Goal: Participate in discussion: Engage in conversation with other users on a specific topic

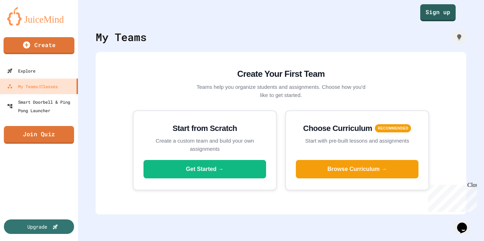
click at [49, 136] on link "Join Quiz" at bounding box center [39, 135] width 70 height 18
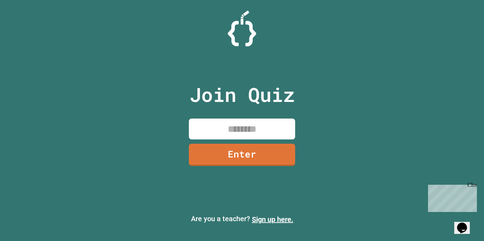
click at [236, 122] on input at bounding box center [242, 129] width 106 height 21
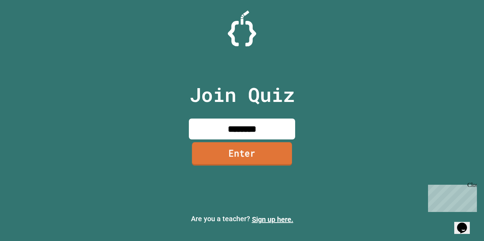
type input "********"
click at [240, 151] on link "Enter" at bounding box center [242, 153] width 100 height 23
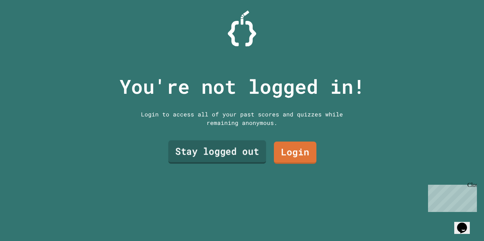
click at [228, 154] on link "Stay logged out" at bounding box center [217, 152] width 98 height 23
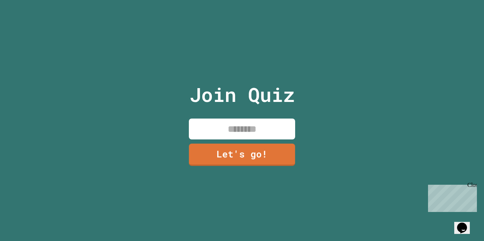
click at [241, 133] on input at bounding box center [242, 129] width 106 height 21
type input "*****"
click at [248, 155] on link "Let's go!" at bounding box center [242, 153] width 105 height 23
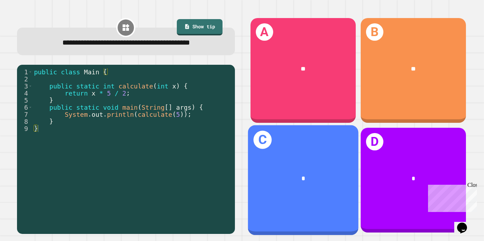
click at [297, 188] on div "*" at bounding box center [303, 179] width 111 height 34
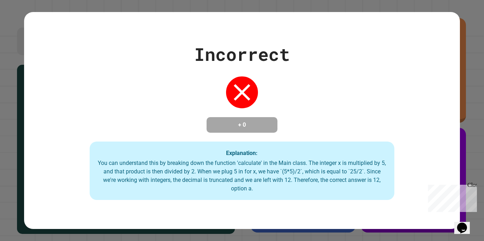
click at [468, 80] on div "Incorrect + 0 Explanation: You can understand this by breaking down the functio…" at bounding box center [242, 120] width 484 height 241
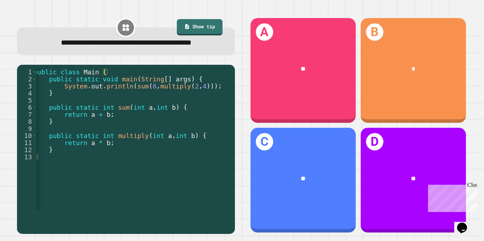
scroll to position [0, 1]
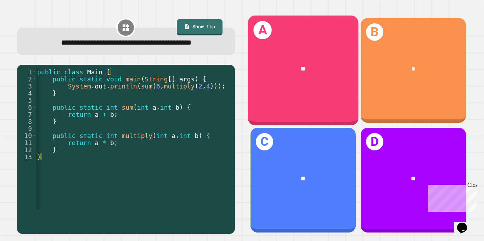
click at [276, 94] on div "A **" at bounding box center [303, 71] width 111 height 110
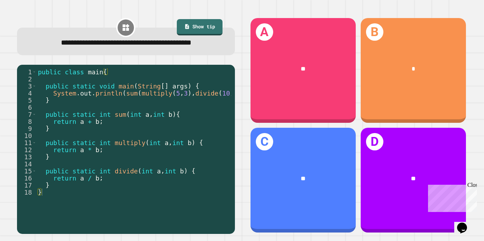
click at [198, 114] on div "public class main { public static void main ( String [ ] args ) { System . out …" at bounding box center [152, 146] width 233 height 156
click at [119, 98] on div "public class main { public static void main ( String [ ] args ) { System . out …" at bounding box center [152, 146] width 233 height 156
click at [192, 95] on div "public class main { public static void main ( String [ ] args ) { System . out …" at bounding box center [152, 146] width 233 height 156
click at [192, 107] on div "public class main { public static void main ( String [ ] args ) { System . out …" at bounding box center [152, 146] width 233 height 156
click at [479, 157] on div "**********" at bounding box center [242, 120] width 484 height 241
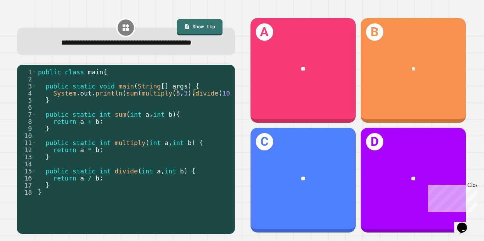
click at [165, 107] on div "public class main { public static void main ( String [ ] args ) { System . out …" at bounding box center [152, 146] width 233 height 156
click at [158, 104] on div "public class main { public static void main ( String [ ] args ) { System . out …" at bounding box center [152, 146] width 233 height 156
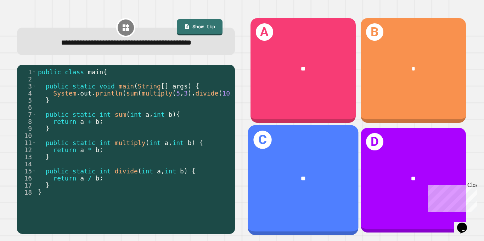
click at [319, 174] on div "**" at bounding box center [303, 178] width 86 height 9
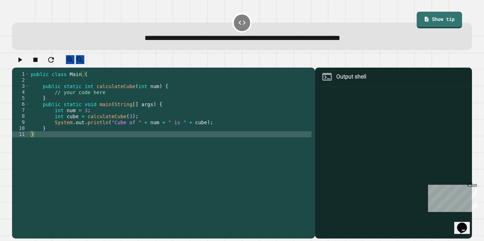
click at [98, 89] on div "public class Main { public static int calculateCube ( int num ) { // your code …" at bounding box center [170, 152] width 282 height 163
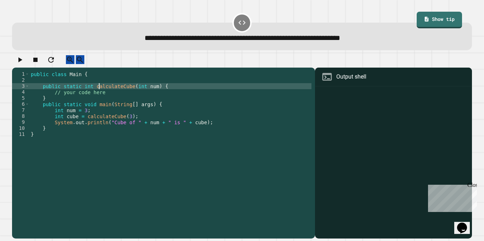
click at [100, 94] on div "public class Main { public static int calculateCube ( int num ) { // your code …" at bounding box center [170, 152] width 282 height 163
click at [99, 97] on div "public class Main { public static int calculateCube ( int num ) { // your code …" at bounding box center [170, 152] width 282 height 163
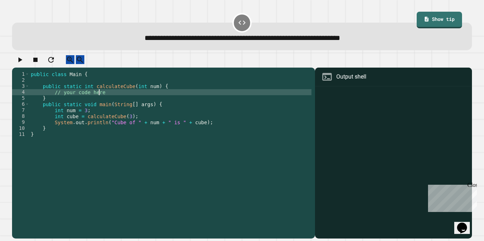
click at [107, 97] on div "public class Main { public static int calculateCube ( int num ) { // your code …" at bounding box center [170, 152] width 282 height 163
click at [164, 92] on div "public class Main { public static int calculateCube ( int num ) { // your code …" at bounding box center [170, 152] width 282 height 163
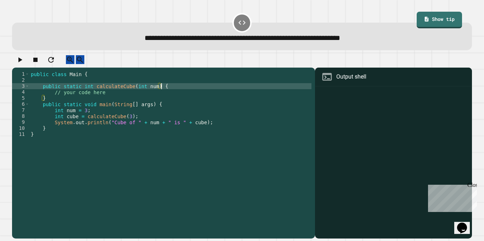
type textarea "**********"
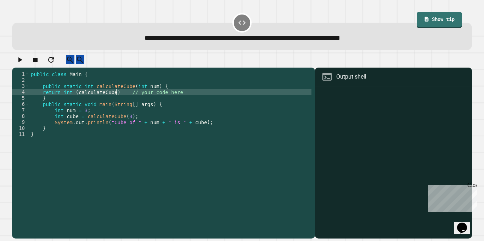
scroll to position [0, 11]
click at [99, 102] on div "public class Main { public static int calculateCube ( int num ) { return int ( …" at bounding box center [170, 152] width 282 height 163
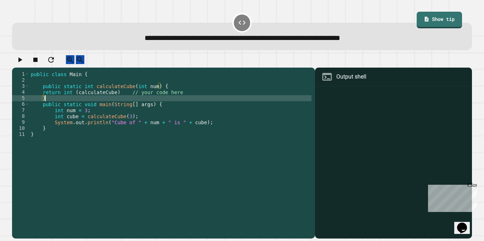
click at [105, 99] on div "public class Main { public static int calculateCube ( int num ) { return int ( …" at bounding box center [170, 152] width 282 height 163
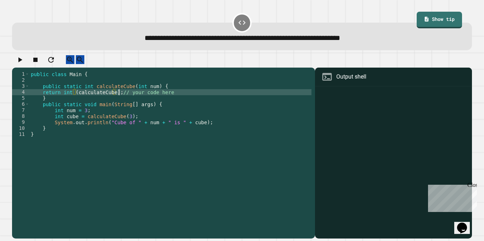
scroll to position [0, 11]
click at [71, 100] on div "public class Main { public static int calculateCube ( int num ) { return int ( …" at bounding box center [170, 152] width 282 height 163
click at [66, 100] on div "public class Main { public static int calculateCube ( int num ) { return int ( …" at bounding box center [170, 152] width 282 height 163
click at [57, 97] on div "public class Main { public static int calculateCube ( int num ) { return int ( …" at bounding box center [170, 152] width 282 height 163
click at [62, 98] on div "public class Main { public static int calculateCube ( int num ) { return int ( …" at bounding box center [170, 152] width 282 height 163
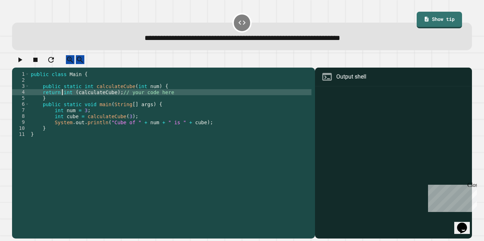
click at [71, 100] on div "public class Main { public static int calculateCube ( int num ) { return int ( …" at bounding box center [170, 152] width 282 height 163
click at [24, 64] on button "button" at bounding box center [20, 59] width 9 height 9
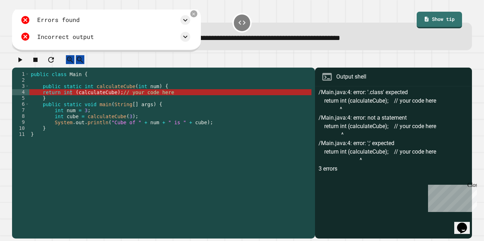
click at [114, 100] on div "public class Main { public static int calculateCube ( int num ) { return int ( …" at bounding box center [170, 152] width 282 height 163
click at [119, 100] on div "public class Main { public static int calculateCube ( int num ) { return int ( …" at bounding box center [170, 152] width 282 height 163
click at [196, 17] on div at bounding box center [194, 14] width 9 height 9
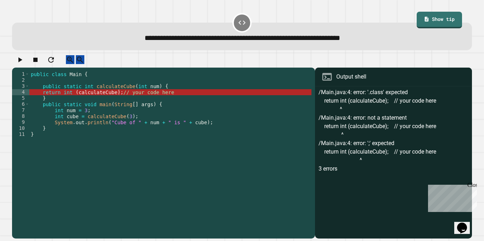
click at [111, 100] on div "public class Main { public static int calculateCube ( int num ) { return int ( …" at bounding box center [170, 152] width 282 height 163
click at [113, 99] on div "public class Main { public static int calculateCube ( int num ) { return int ( …" at bounding box center [170, 152] width 282 height 163
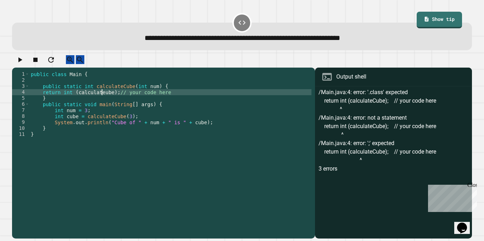
scroll to position [0, 10]
type textarea "**********"
click at [201, 123] on div "public class Main { public static int calculateCube ( int num ) { return int ( …" at bounding box center [170, 152] width 282 height 163
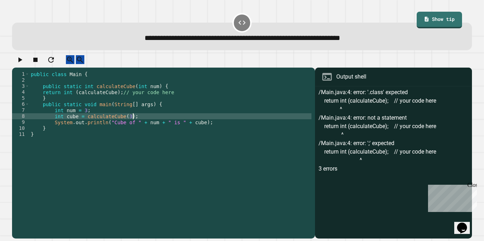
click at [142, 129] on div "public class Main { public static int calculateCube ( int num ) { return int ( …" at bounding box center [170, 152] width 282 height 163
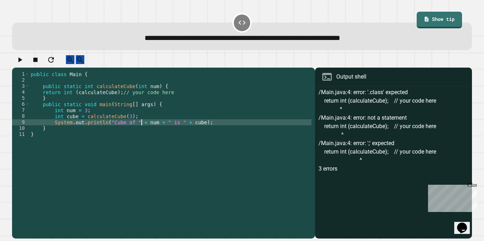
click at [127, 120] on div "public class Main { public static int calculateCube ( int num ) { return int ( …" at bounding box center [170, 152] width 282 height 163
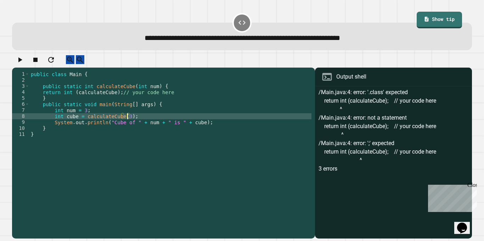
click at [101, 101] on div "public class Main { public static int calculateCube ( int num ) { return int ( …" at bounding box center [170, 152] width 282 height 163
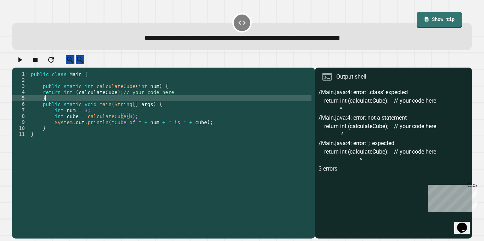
scroll to position [0, 1]
click at [116, 99] on div "public class Main { public static int calculateCube ( int num ) { return int ( …" at bounding box center [170, 152] width 282 height 163
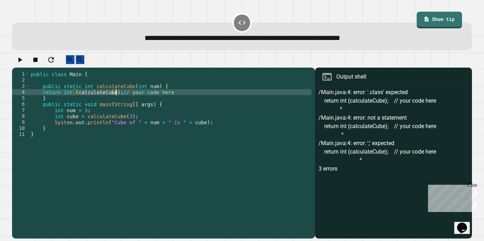
click at [99, 102] on div "public class Main { public static int calculateCube ( int num ) { return int ( …" at bounding box center [170, 152] width 282 height 163
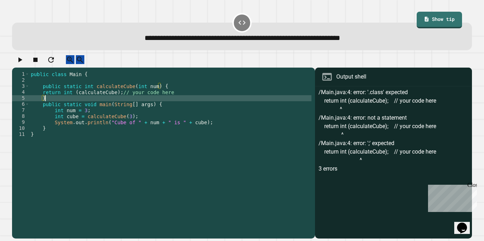
click at [92, 100] on div "public class Main { public static int calculateCube ( int num ) { return int ( …" at bounding box center [170, 152] width 282 height 163
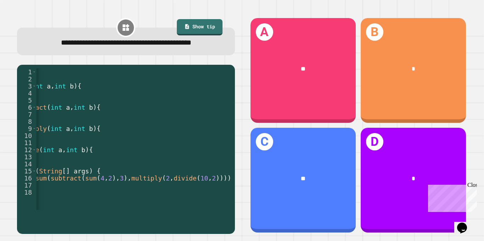
scroll to position [0, 119]
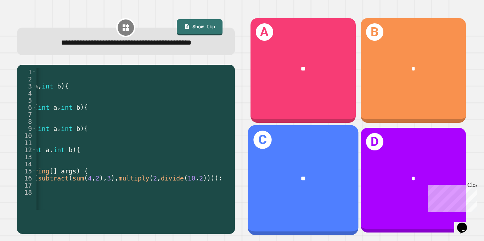
click at [273, 139] on div "C **" at bounding box center [303, 180] width 111 height 110
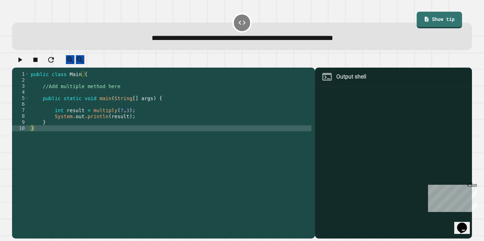
click at [79, 89] on div "public class Main { //Add multiple method here public static void main ( String…" at bounding box center [170, 152] width 282 height 163
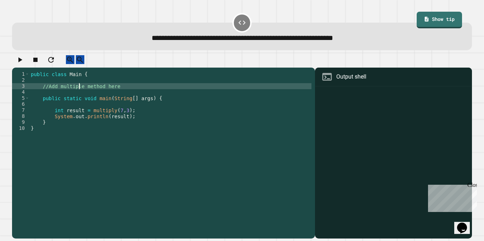
click at [111, 96] on div "public class Main { //Add multiple method here public static void main ( String…" at bounding box center [170, 152] width 282 height 163
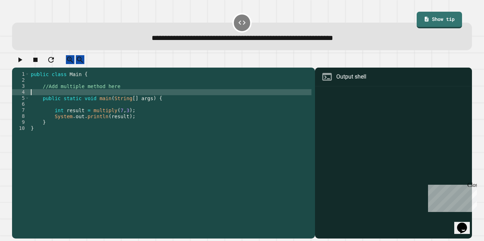
click at [120, 91] on div "public class Main { //Add multiple method here public static void main ( String…" at bounding box center [170, 152] width 282 height 163
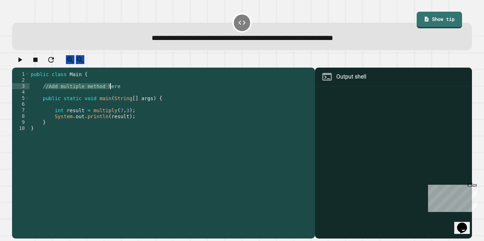
drag, startPoint x: 44, startPoint y: 92, endPoint x: 109, endPoint y: 94, distance: 65.2
click at [109, 94] on div "public class Main { //Add multiple method here public static void main ( String…" at bounding box center [170, 152] width 282 height 163
click at [121, 93] on div "public class Main { //Add multiple method here public static void main ( String…" at bounding box center [170, 152] width 282 height 163
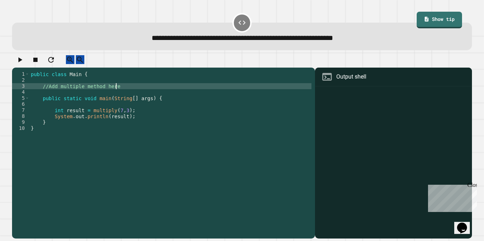
click at [117, 94] on div "public class Main { //Add multiple method here public static void main ( String…" at bounding box center [170, 152] width 282 height 163
click at [112, 93] on div "public class Main { //Add multiple method here public static void main ( String…" at bounding box center [170, 146] width 282 height 151
click at [42, 92] on div "public class Main { //Add multiple method here public static void main ( String…" at bounding box center [170, 152] width 282 height 163
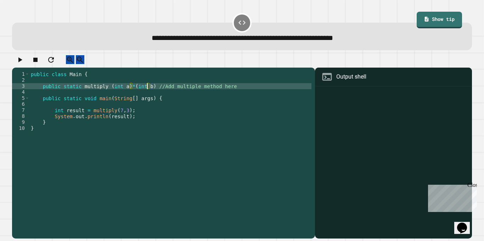
scroll to position [0, 15]
click at [24, 64] on button "button" at bounding box center [20, 59] width 9 height 9
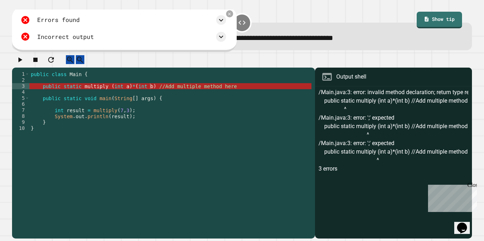
click at [86, 92] on div "public class Main { public static multiply ( int a ) * ( int b ) //Add multiple…" at bounding box center [170, 152] width 282 height 163
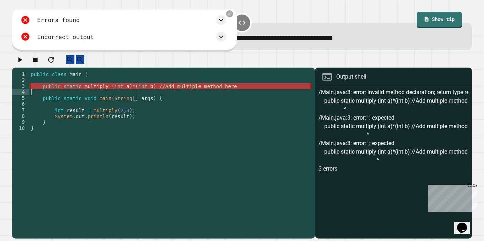
click at [98, 92] on div "public class Main { public static multiply ( int a ) * ( int b ) //Add multiple…" at bounding box center [170, 146] width 282 height 151
click at [96, 93] on div "public class Main { public static multiply ( int a ) * ( int b ) //Add multiple…" at bounding box center [170, 152] width 282 height 163
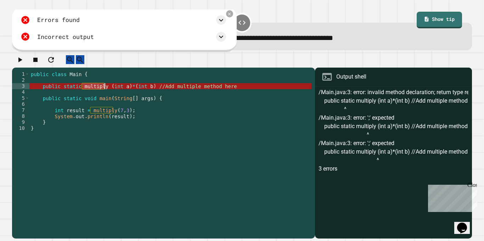
click at [104, 92] on div "public class Main { public static multiply ( int a ) * ( int b ) //Add multiple…" at bounding box center [170, 146] width 282 height 151
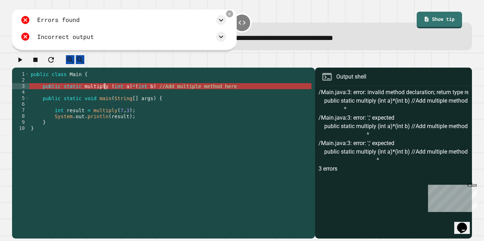
click at [82, 89] on div "public class Main { public static multiply ( int a ) * ( int b ) //Add multiple…" at bounding box center [170, 152] width 282 height 163
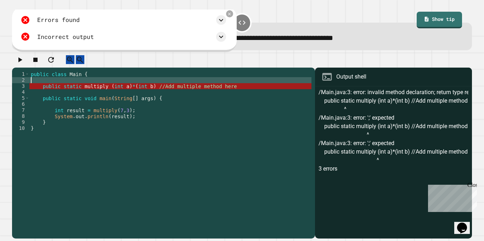
click at [82, 94] on div "public class Main { public static multiply ( int a ) * ( int b ) //Add multiple…" at bounding box center [170, 152] width 282 height 163
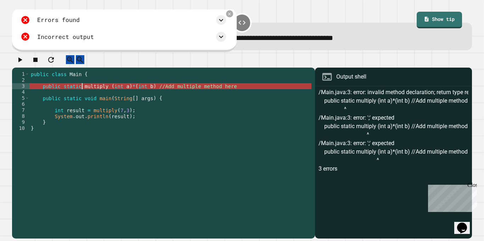
click at [82, 101] on div "public class Main { public static multiply ( int a ) * ( int b ) //Add multiple…" at bounding box center [170, 152] width 282 height 163
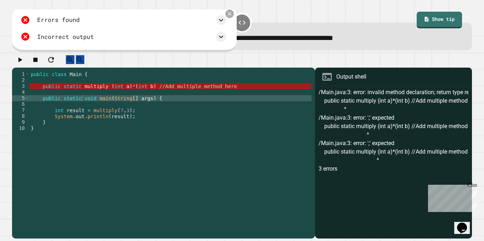
click at [227, 14] on icon at bounding box center [230, 14] width 6 height 6
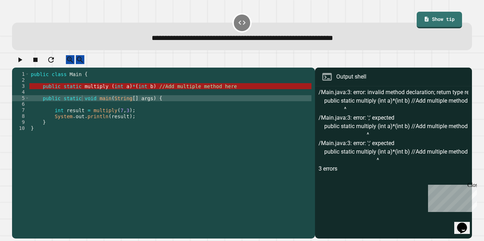
click at [46, 92] on div "public class Main { public static multiply ( int a ) * ( int b ) //Add multiple…" at bounding box center [170, 152] width 282 height 163
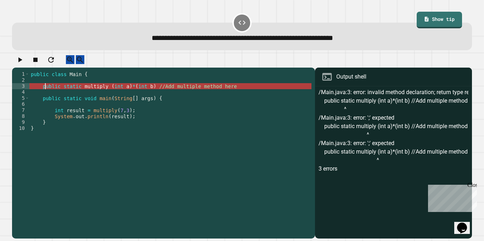
click at [44, 92] on div "public class Main { public static multiply ( int a ) * ( int b ) //Add multiple…" at bounding box center [170, 152] width 282 height 163
click at [41, 94] on div "public class Main { public static multiply ( int a ) * ( int b ) //Add multiple…" at bounding box center [170, 152] width 282 height 163
click at [43, 93] on div "public class Main { public static multiply ( int a ) * ( int b ) //Add multiple…" at bounding box center [170, 152] width 282 height 163
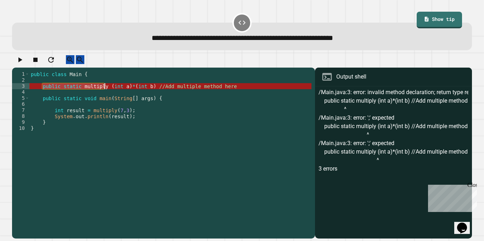
drag, startPoint x: 43, startPoint y: 93, endPoint x: 105, endPoint y: 95, distance: 62.0
click at [105, 95] on div "public class Main { public static multiply ( int a ) * ( int b ) //Add multiple…" at bounding box center [170, 152] width 282 height 163
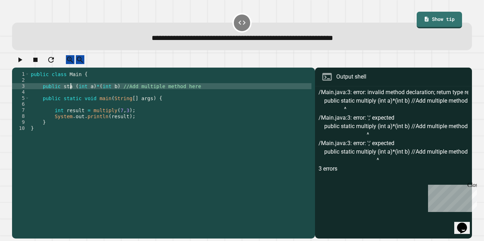
scroll to position [0, 6]
type textarea "**********"
